Goal: Information Seeking & Learning: Learn about a topic

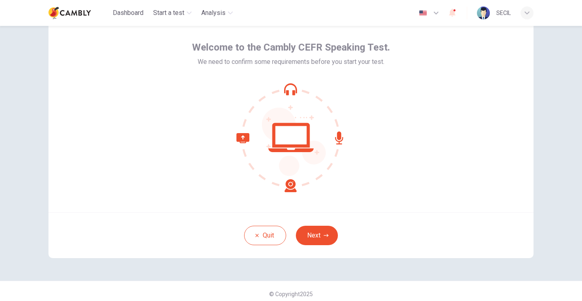
scroll to position [36, 0]
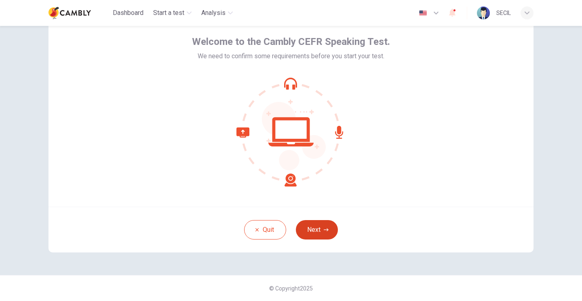
click at [317, 232] on button "Next" at bounding box center [317, 229] width 42 height 19
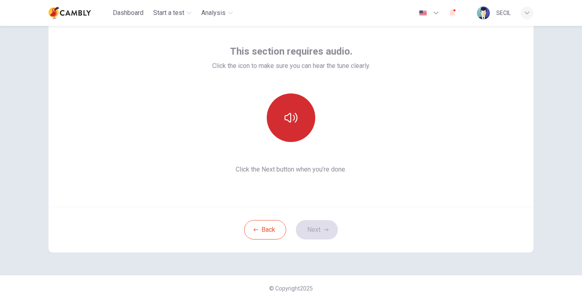
click at [290, 121] on icon "button" at bounding box center [291, 117] width 13 height 13
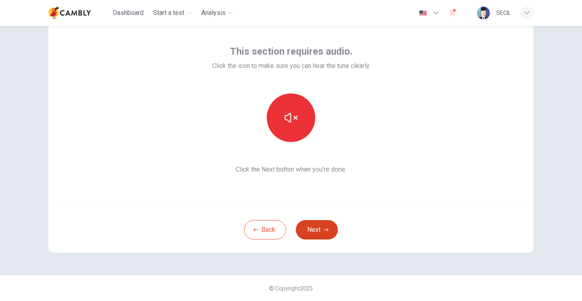
click at [319, 228] on button "Next" at bounding box center [317, 229] width 42 height 19
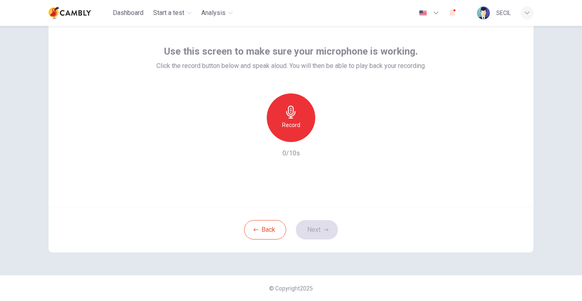
click at [298, 123] on h6 "Record" at bounding box center [291, 125] width 18 height 10
click at [326, 228] on icon "button" at bounding box center [326, 229] width 5 height 5
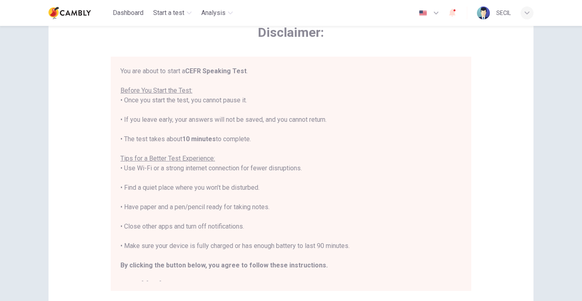
scroll to position [47, 0]
click at [436, 13] on icon "button" at bounding box center [436, 13] width 10 height 10
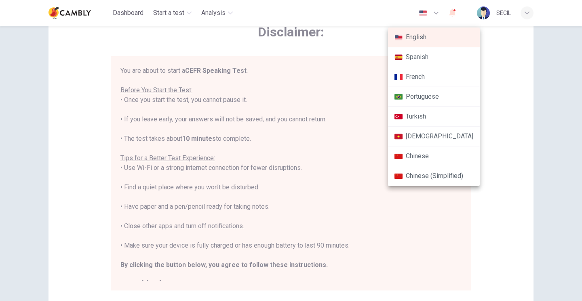
click at [436, 117] on li "Turkish" at bounding box center [434, 117] width 92 height 20
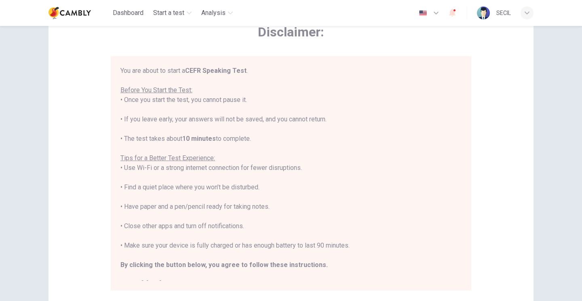
type input "**"
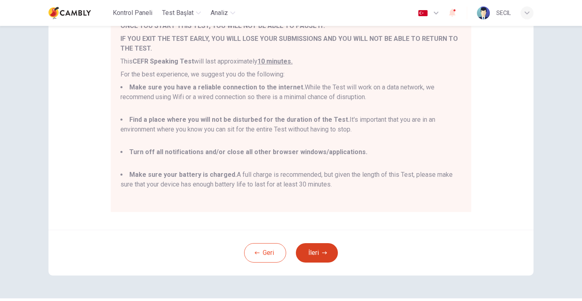
click at [325, 253] on icon "button" at bounding box center [324, 252] width 5 height 3
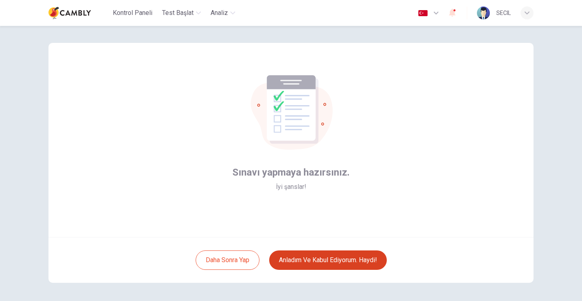
scroll to position [6, 0]
click at [379, 258] on button "Anladım ve kabul ediyorum. Haydi!" at bounding box center [328, 259] width 118 height 19
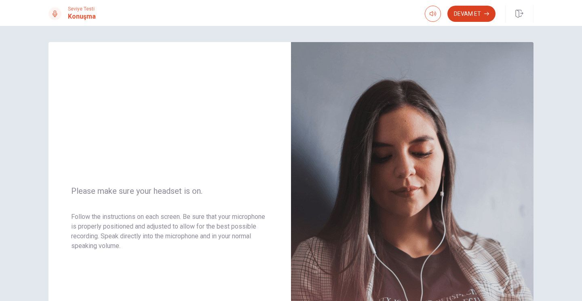
click at [487, 14] on icon "button" at bounding box center [486, 14] width 5 height 4
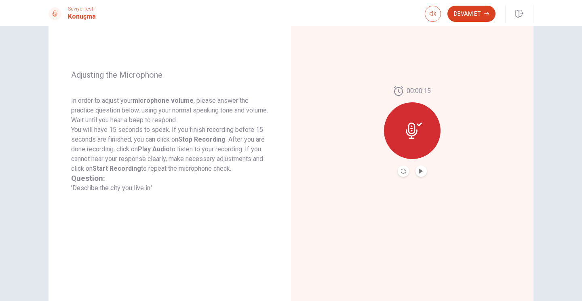
scroll to position [87, 0]
click at [421, 172] on icon "Play Audio" at bounding box center [421, 171] width 4 height 5
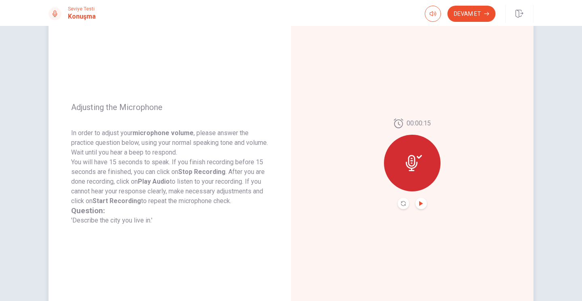
scroll to position [55, 0]
click at [404, 205] on icon "Record Again" at bounding box center [403, 203] width 5 height 5
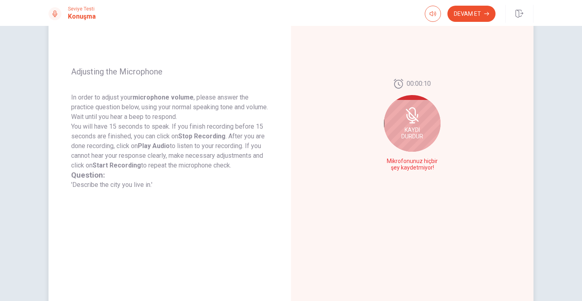
scroll to position [89, 0]
click at [415, 128] on span "Kaydı Durdur" at bounding box center [413, 133] width 22 height 13
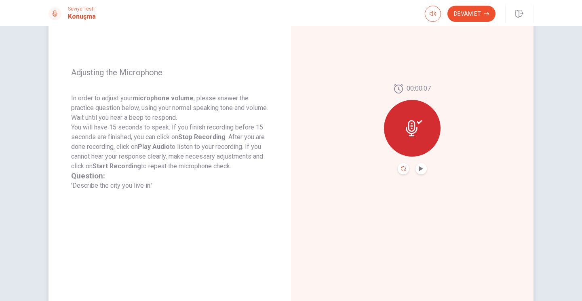
click at [404, 167] on icon "Record Again" at bounding box center [403, 168] width 5 height 5
click at [403, 170] on icon "Record Again" at bounding box center [403, 168] width 5 height 5
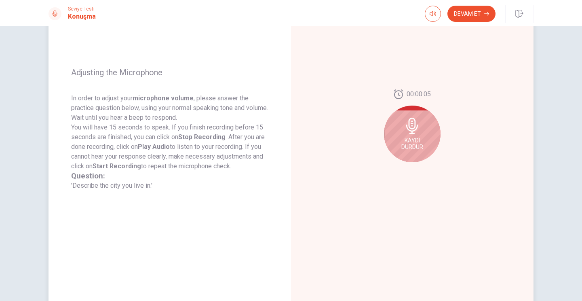
click at [417, 129] on icon at bounding box center [412, 126] width 12 height 16
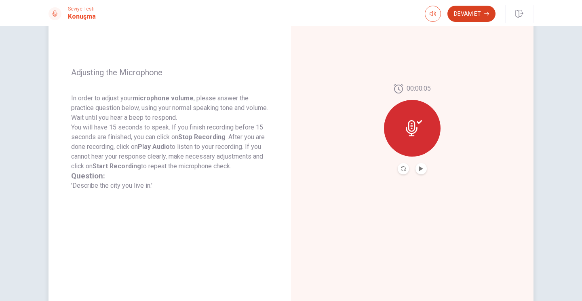
click at [476, 14] on button "Devam Et" at bounding box center [472, 14] width 48 height 16
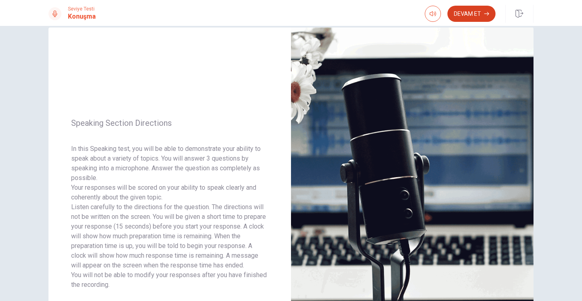
scroll to position [0, 0]
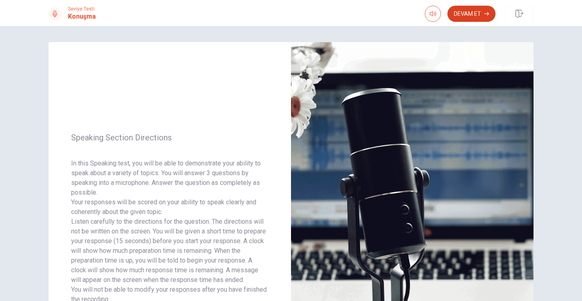
click at [478, 12] on button "Devam Et" at bounding box center [472, 14] width 48 height 16
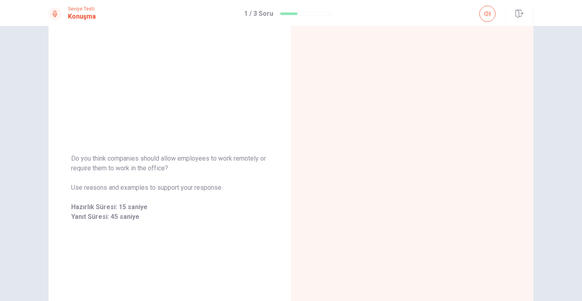
scroll to position [32, 0]
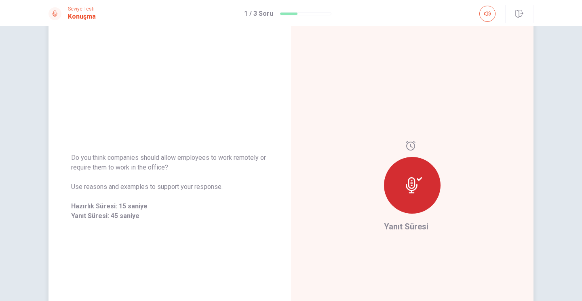
click at [413, 182] on icon at bounding box center [414, 185] width 16 height 16
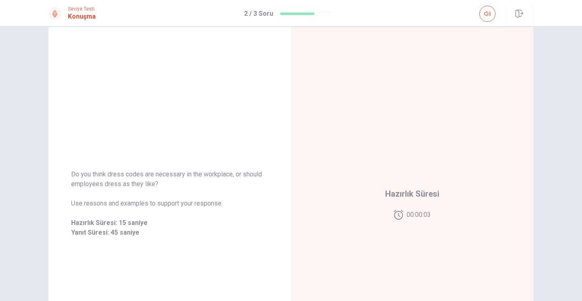
scroll to position [0, 0]
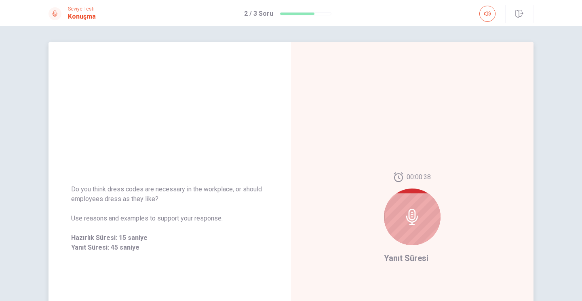
click at [409, 210] on icon at bounding box center [412, 217] width 12 height 16
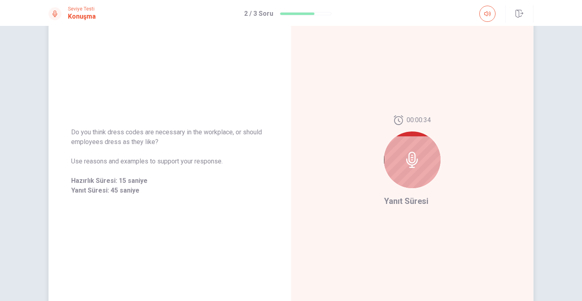
scroll to position [60, 0]
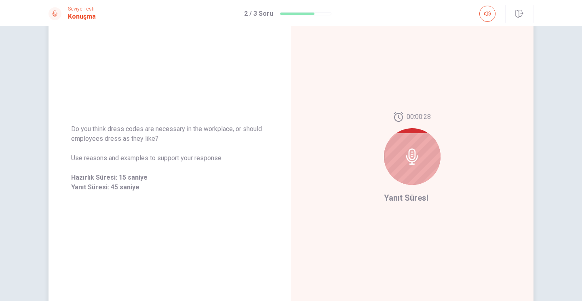
click at [418, 157] on icon at bounding box center [412, 156] width 16 height 16
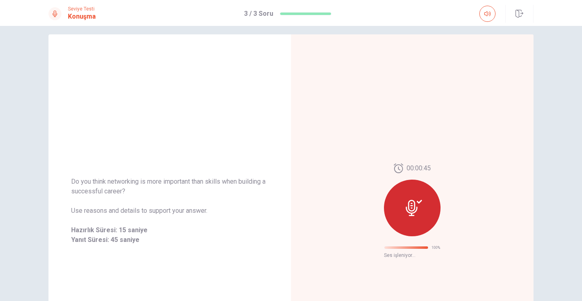
scroll to position [0, 0]
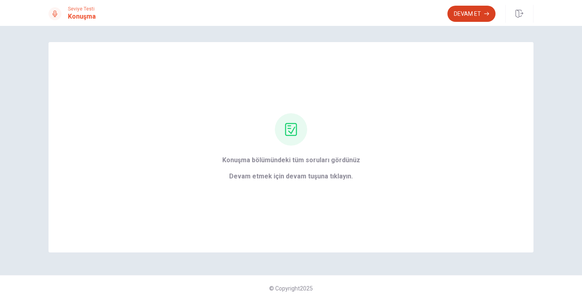
click at [477, 17] on button "Devam Et" at bounding box center [472, 14] width 48 height 16
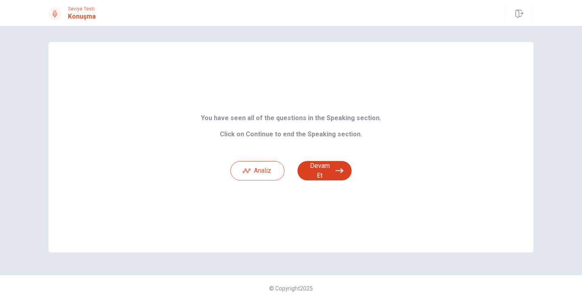
click at [327, 168] on button "Devam Et" at bounding box center [325, 170] width 54 height 19
